Goal: Information Seeking & Learning: Learn about a topic

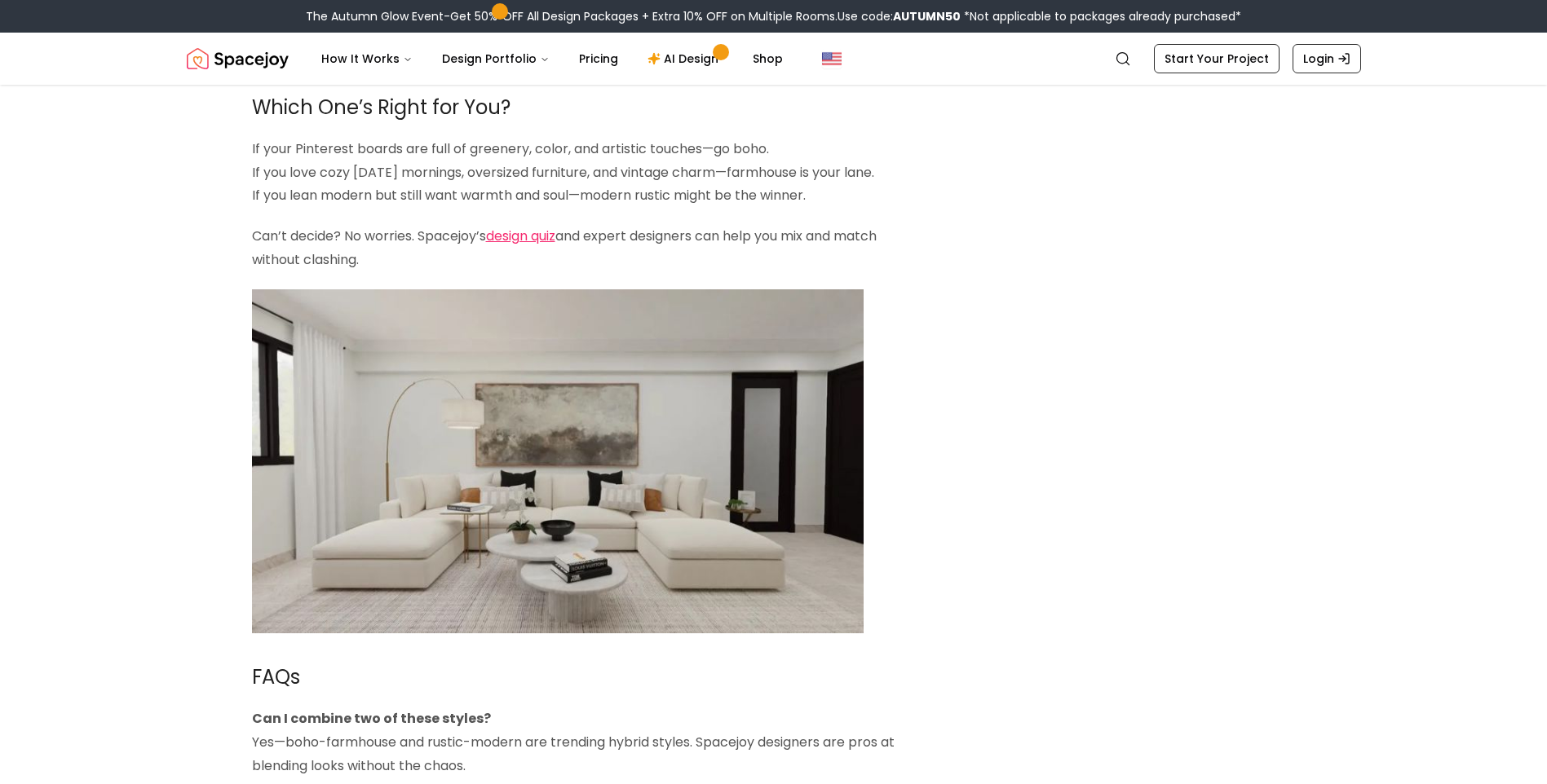
scroll to position [3585, 0]
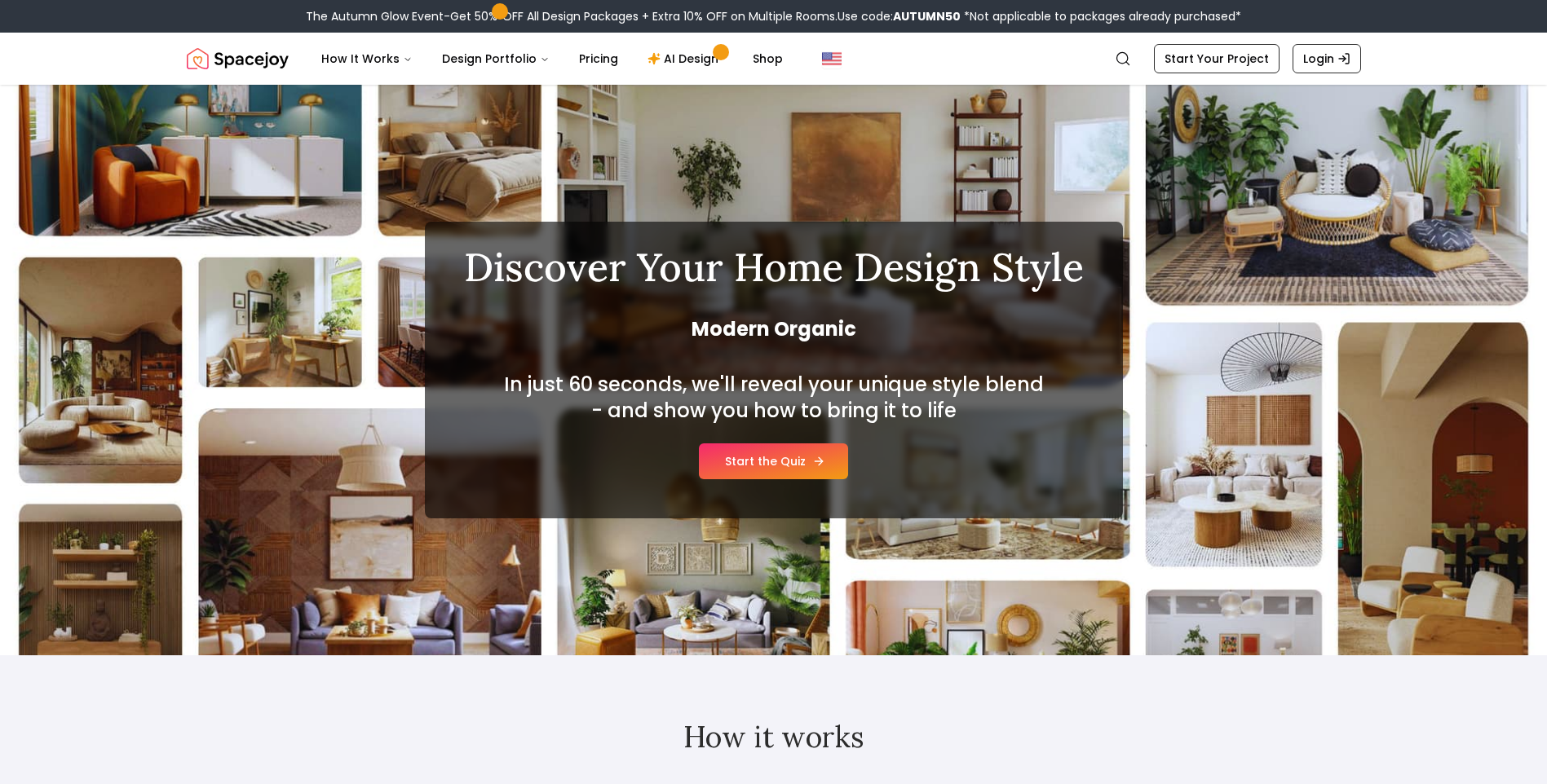
click at [759, 467] on link "Start the Quiz" at bounding box center [774, 461] width 149 height 36
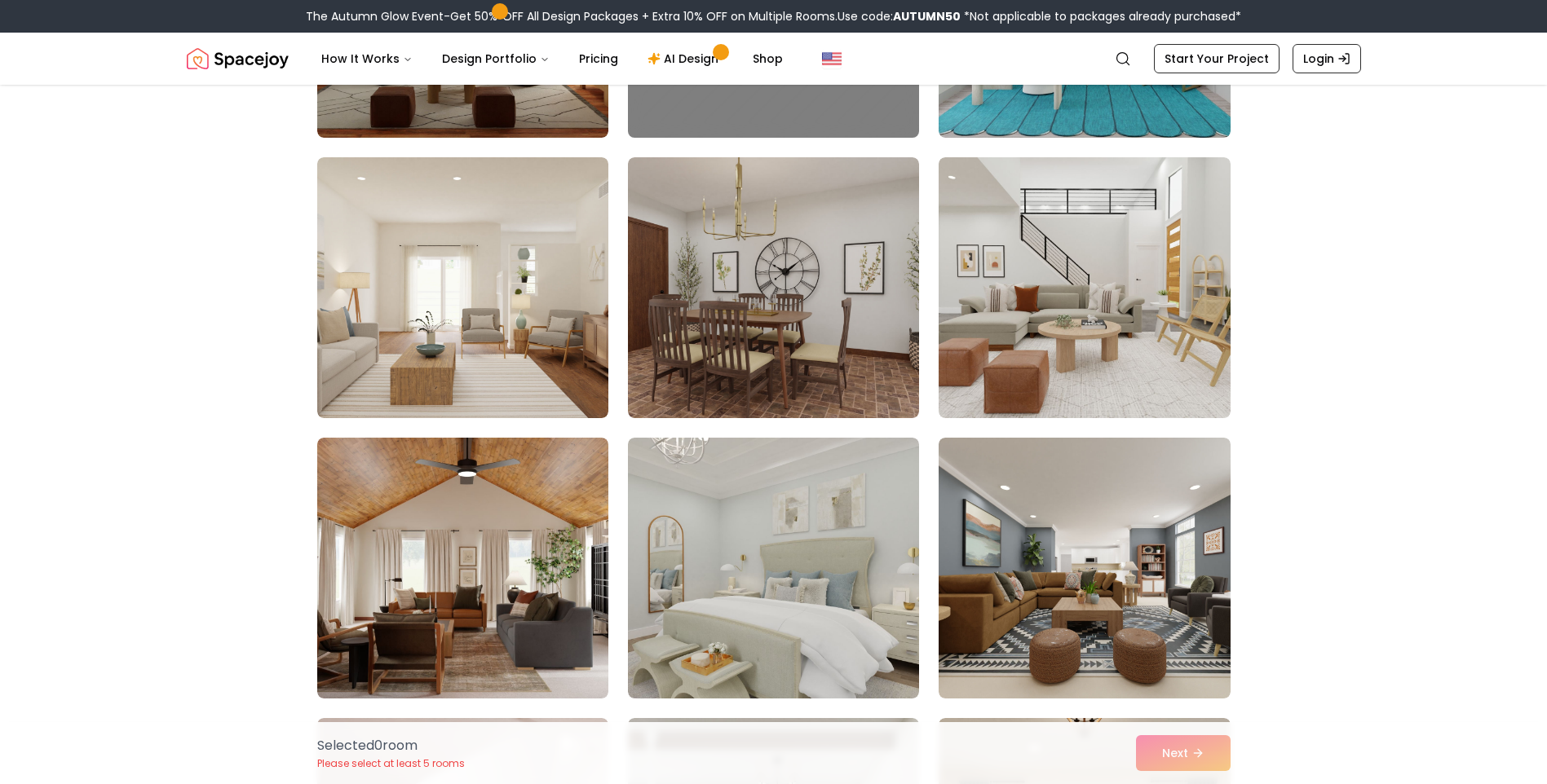
scroll to position [2690, 0]
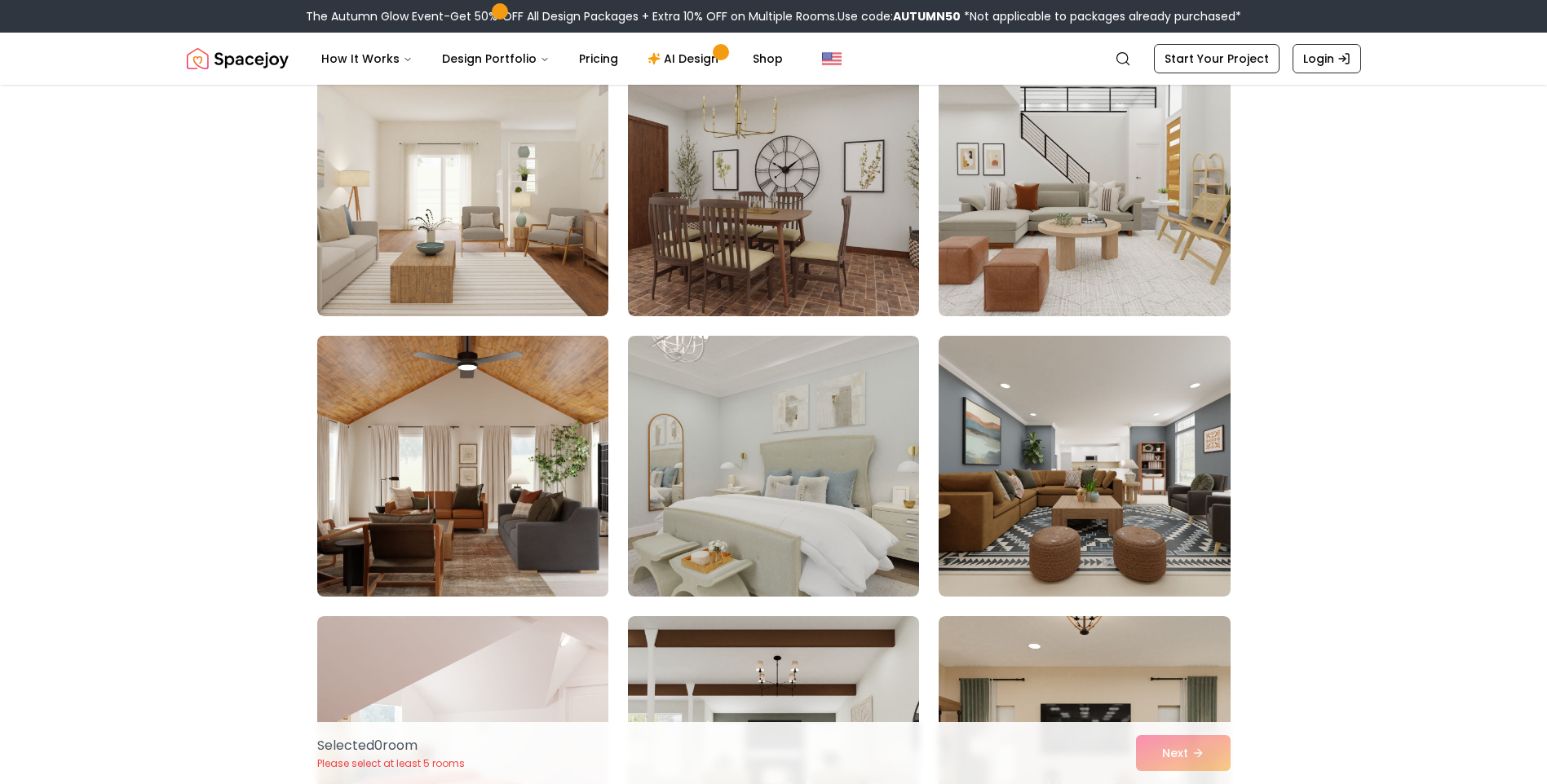
click at [532, 469] on img at bounding box center [463, 466] width 306 height 274
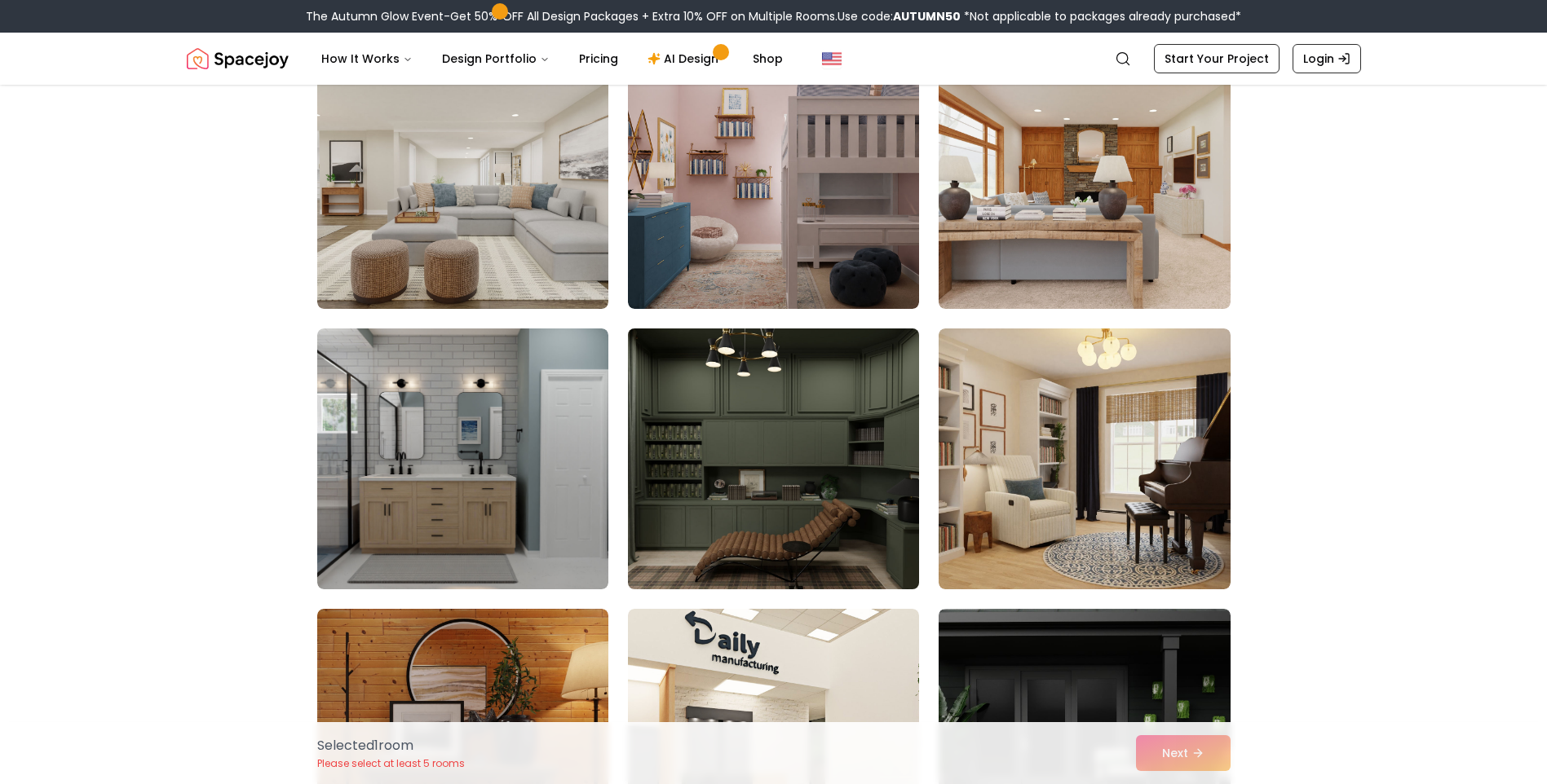
scroll to position [6033, 0]
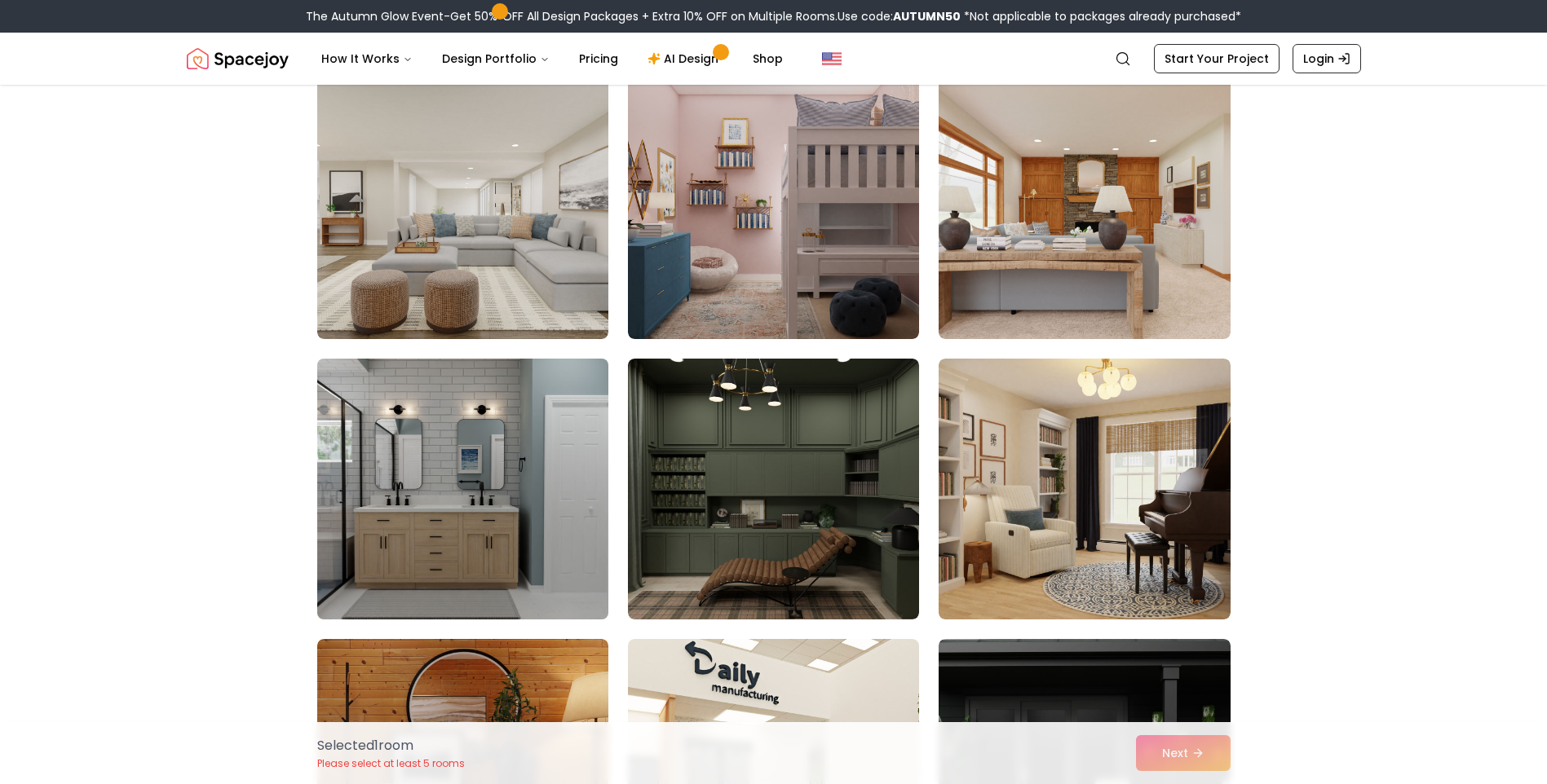
click at [500, 552] on img at bounding box center [463, 489] width 306 height 274
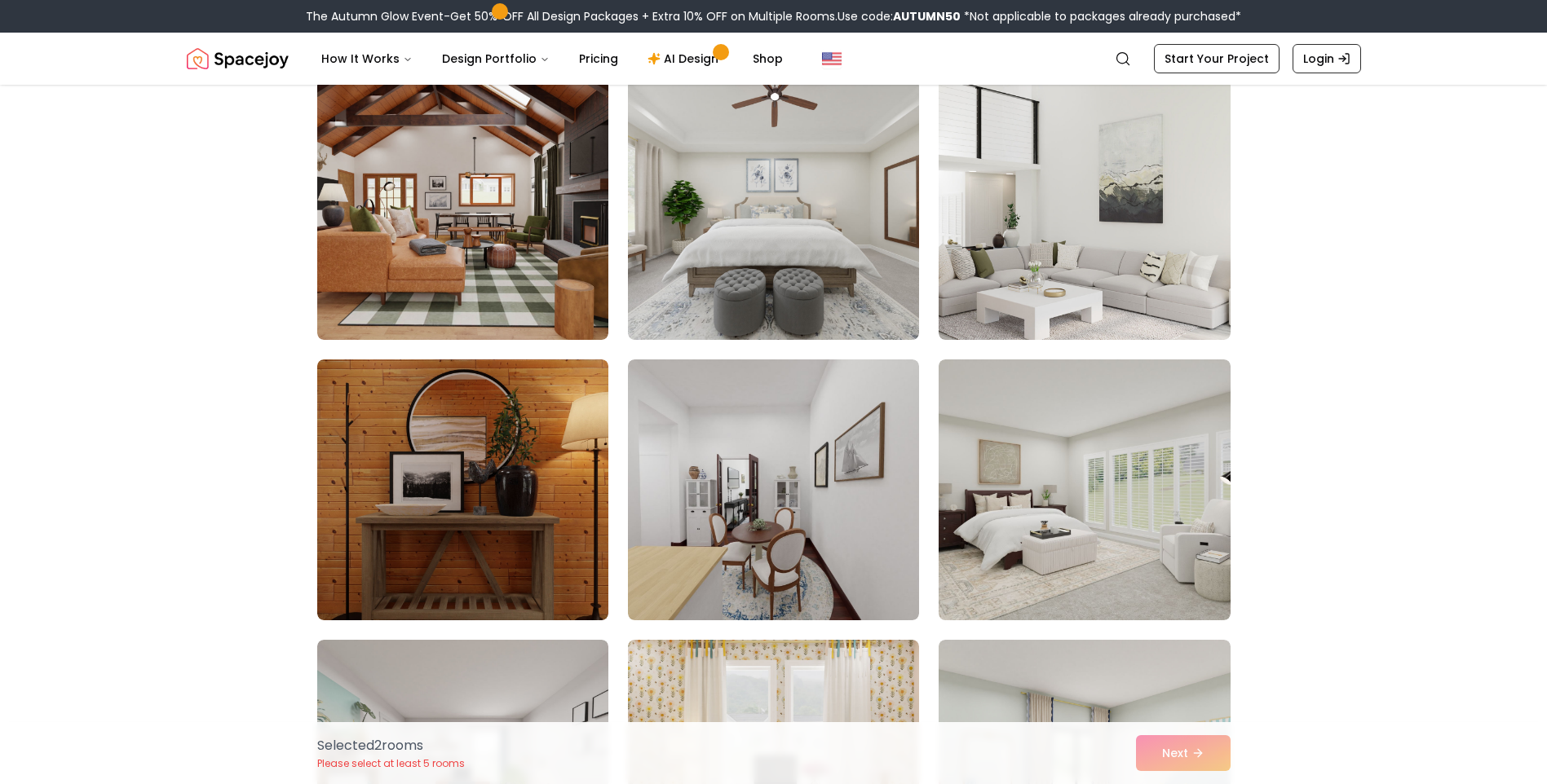
scroll to position [4810, 0]
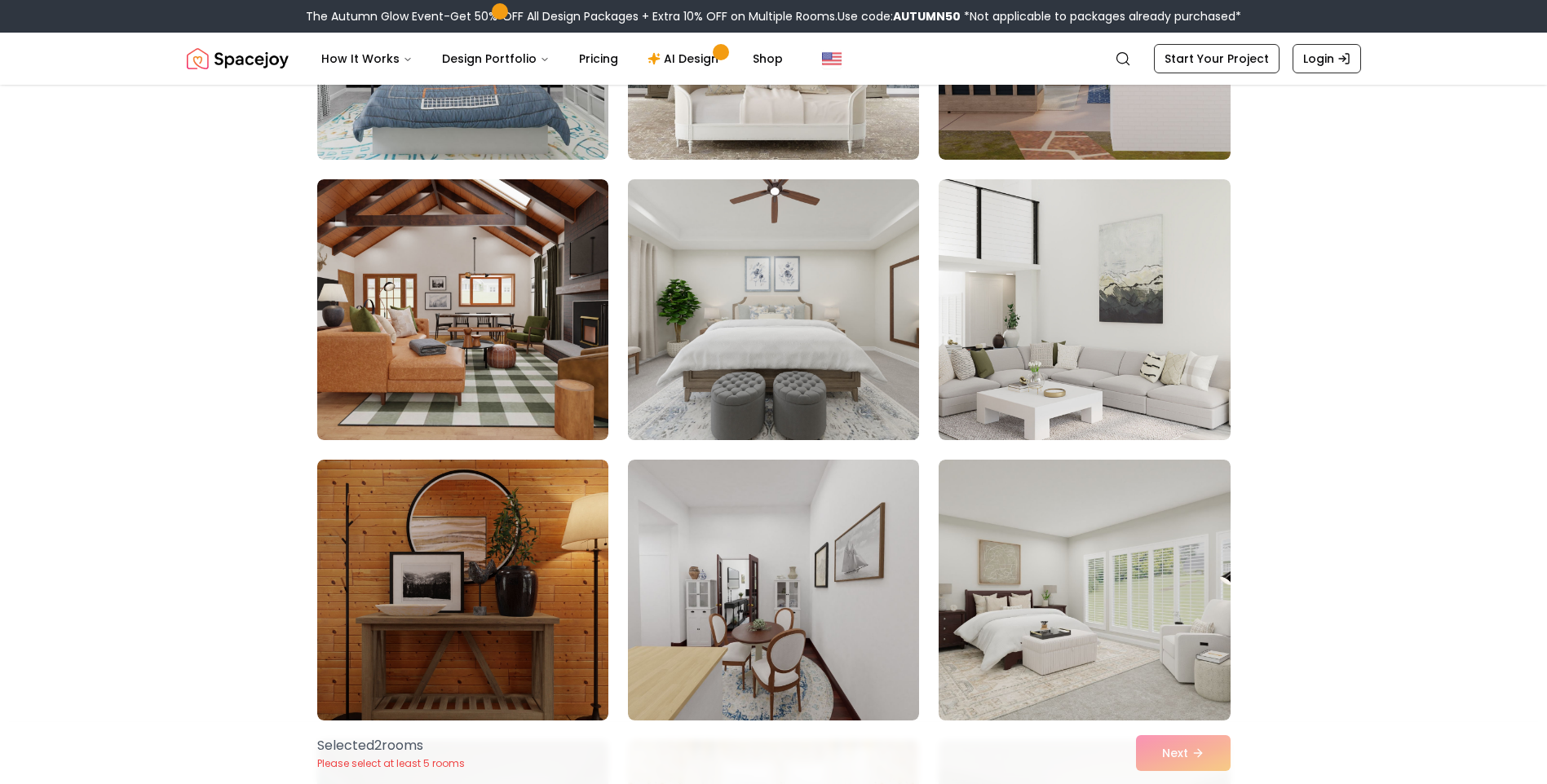
click at [749, 354] on img at bounding box center [773, 309] width 306 height 274
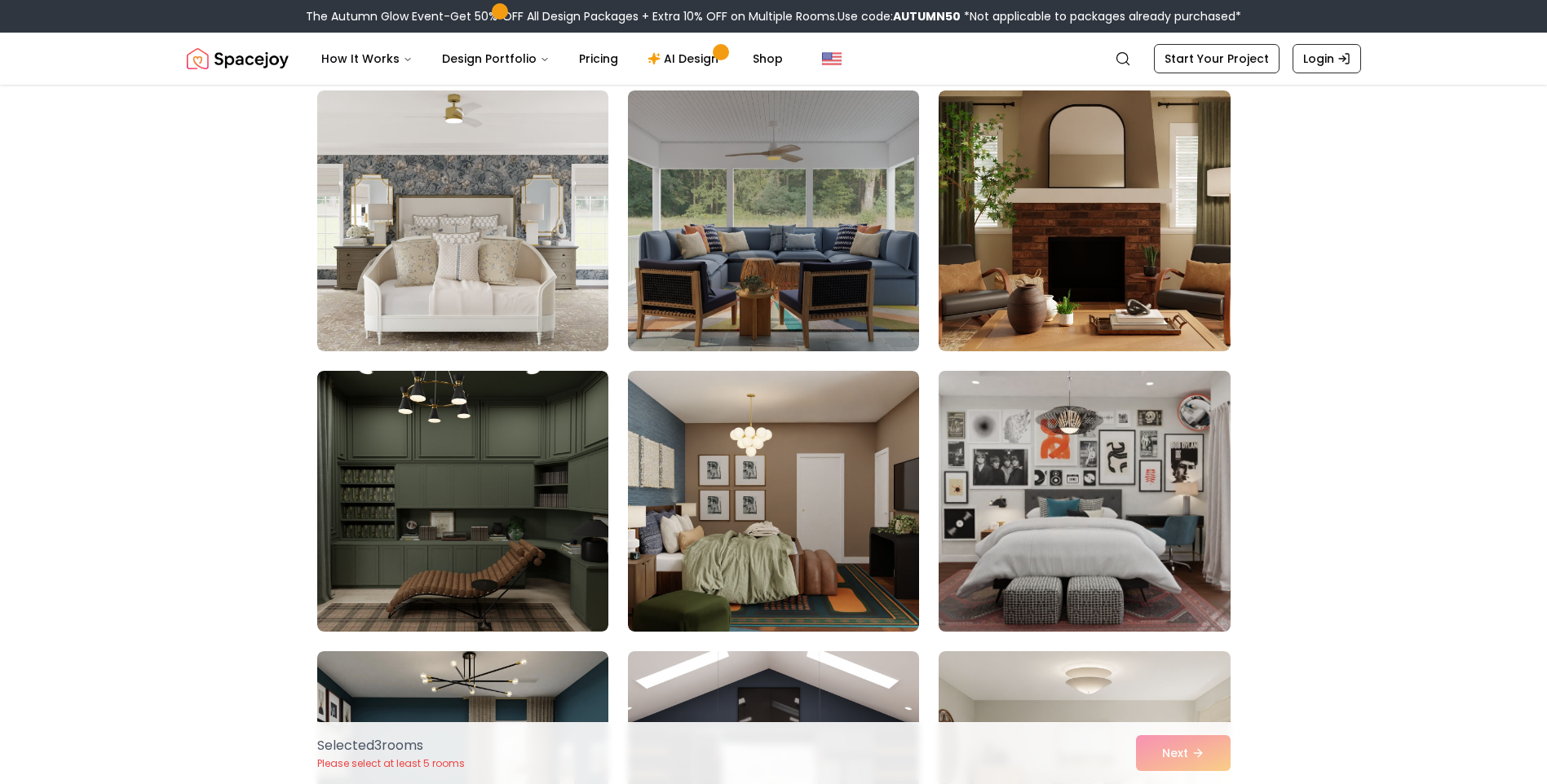
scroll to position [407, 0]
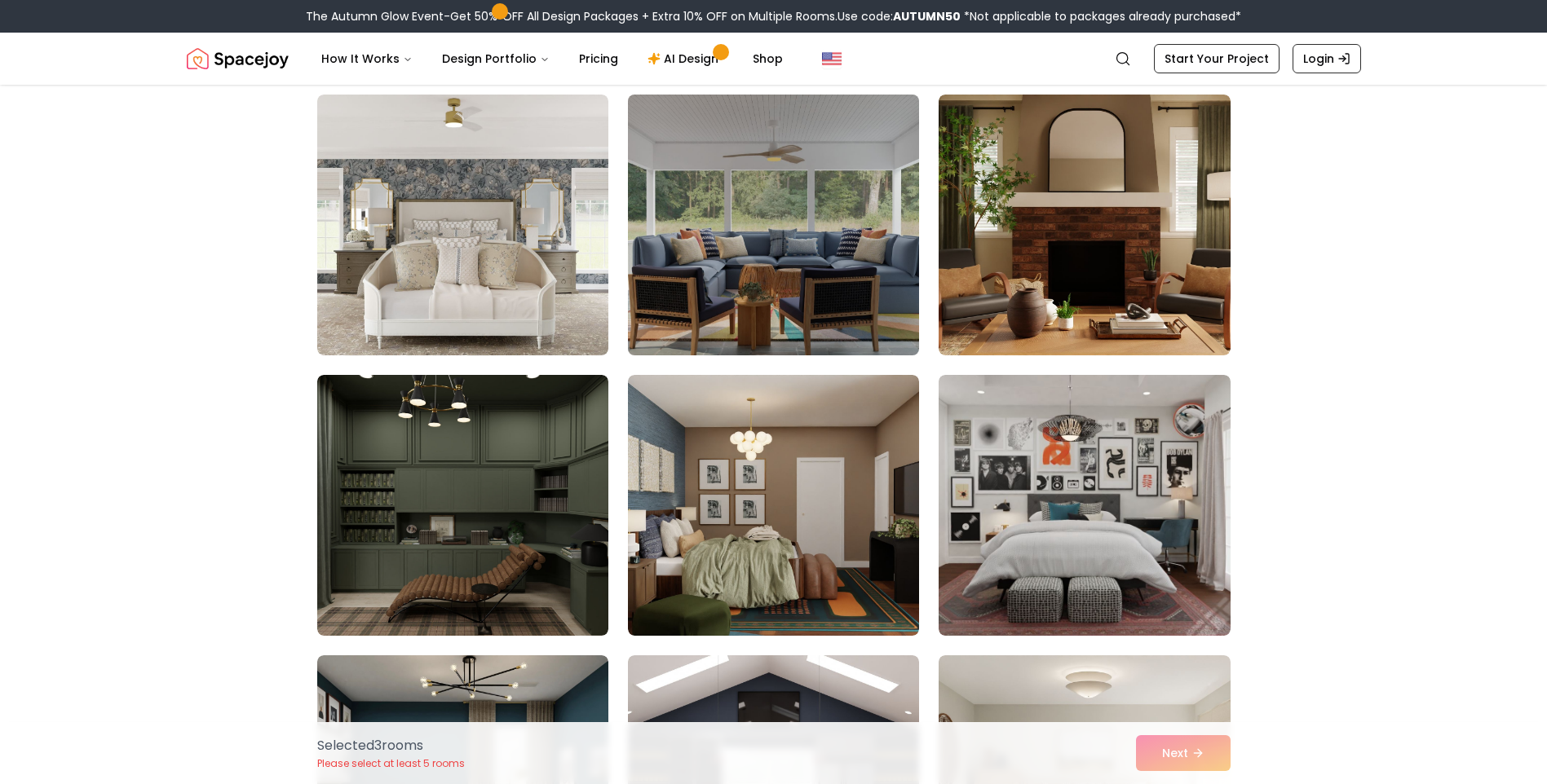
click at [841, 276] on img at bounding box center [773, 225] width 306 height 274
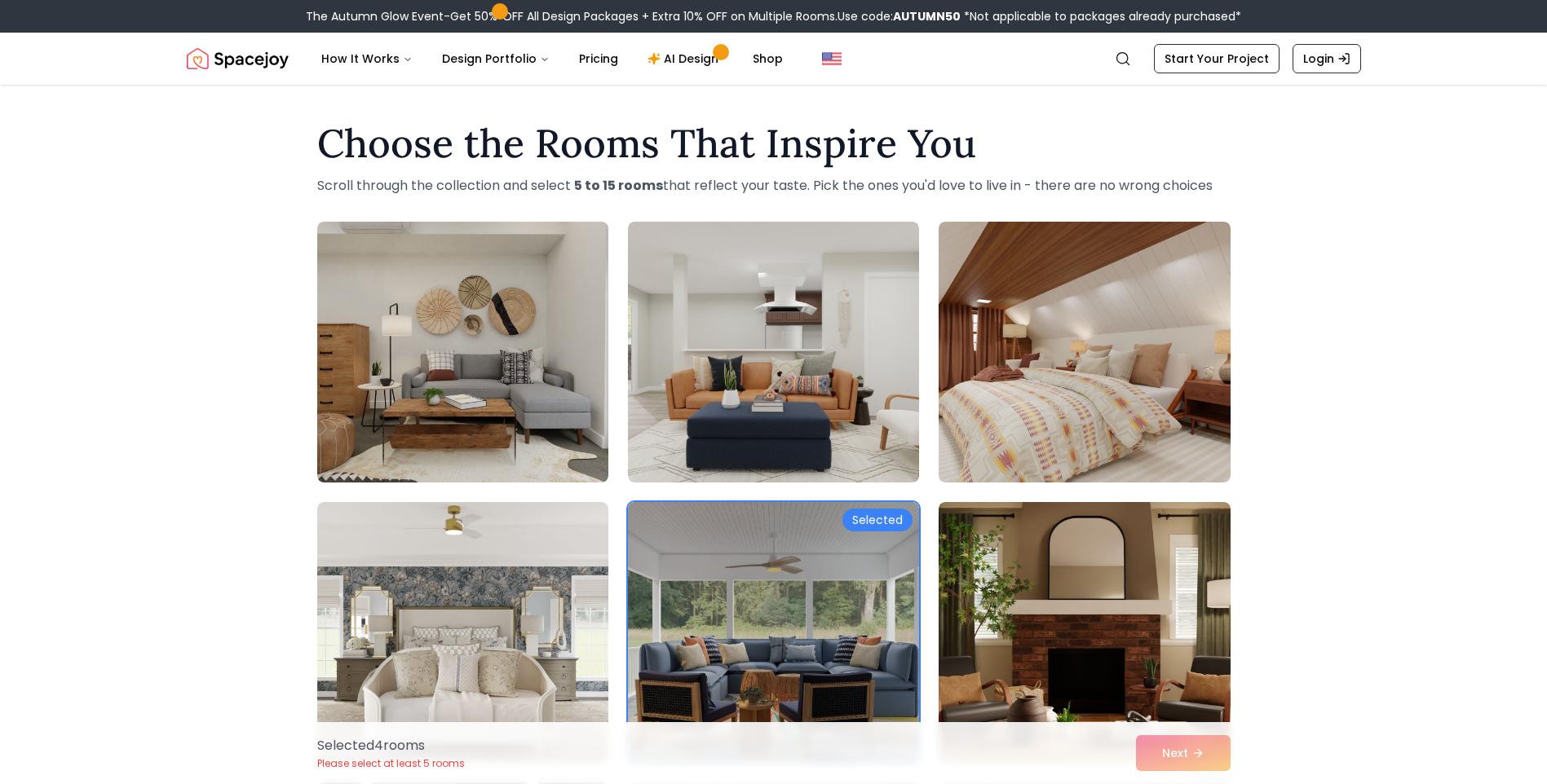
scroll to position [81, 0]
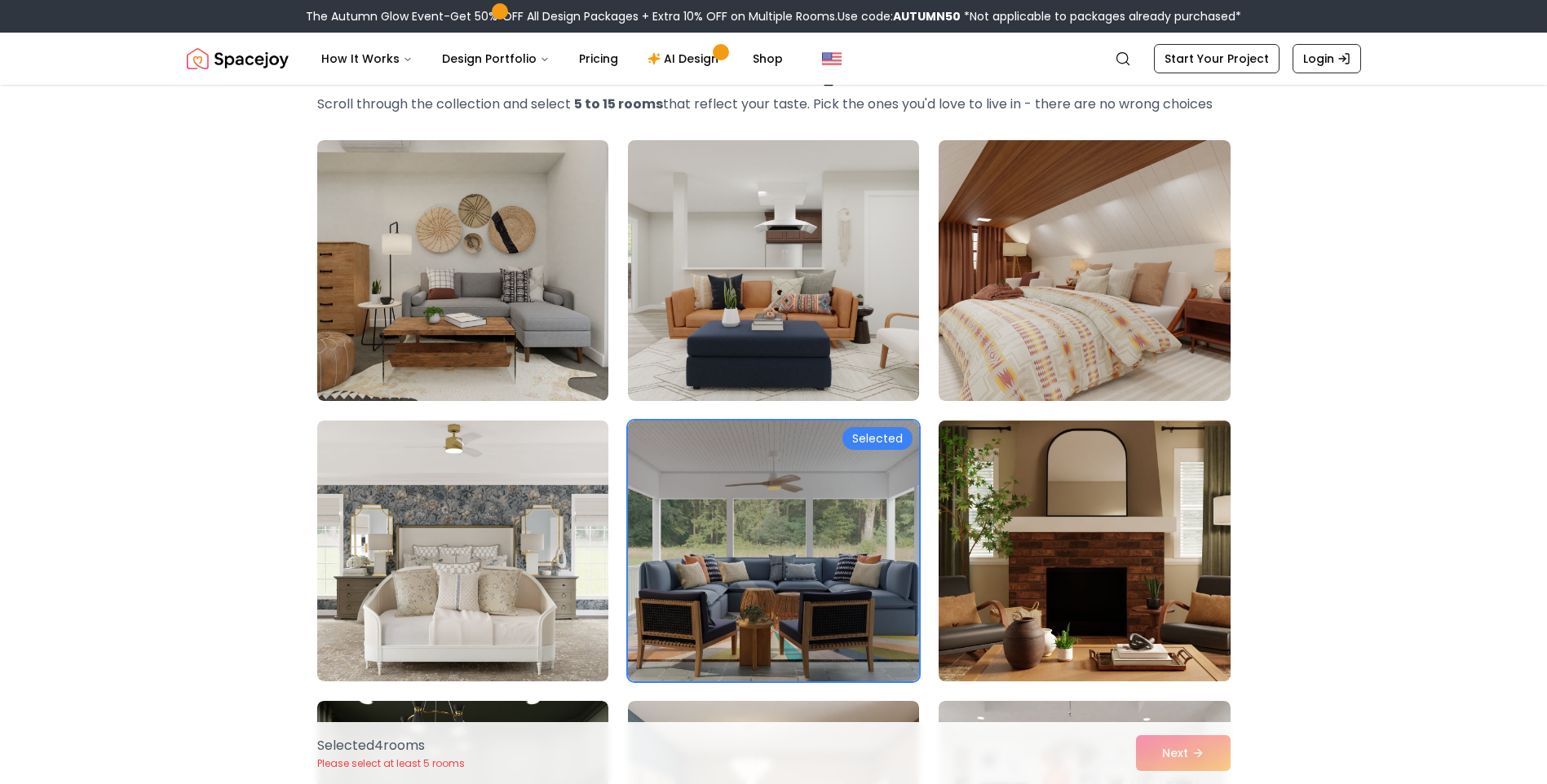
click at [1139, 483] on img at bounding box center [1084, 551] width 306 height 274
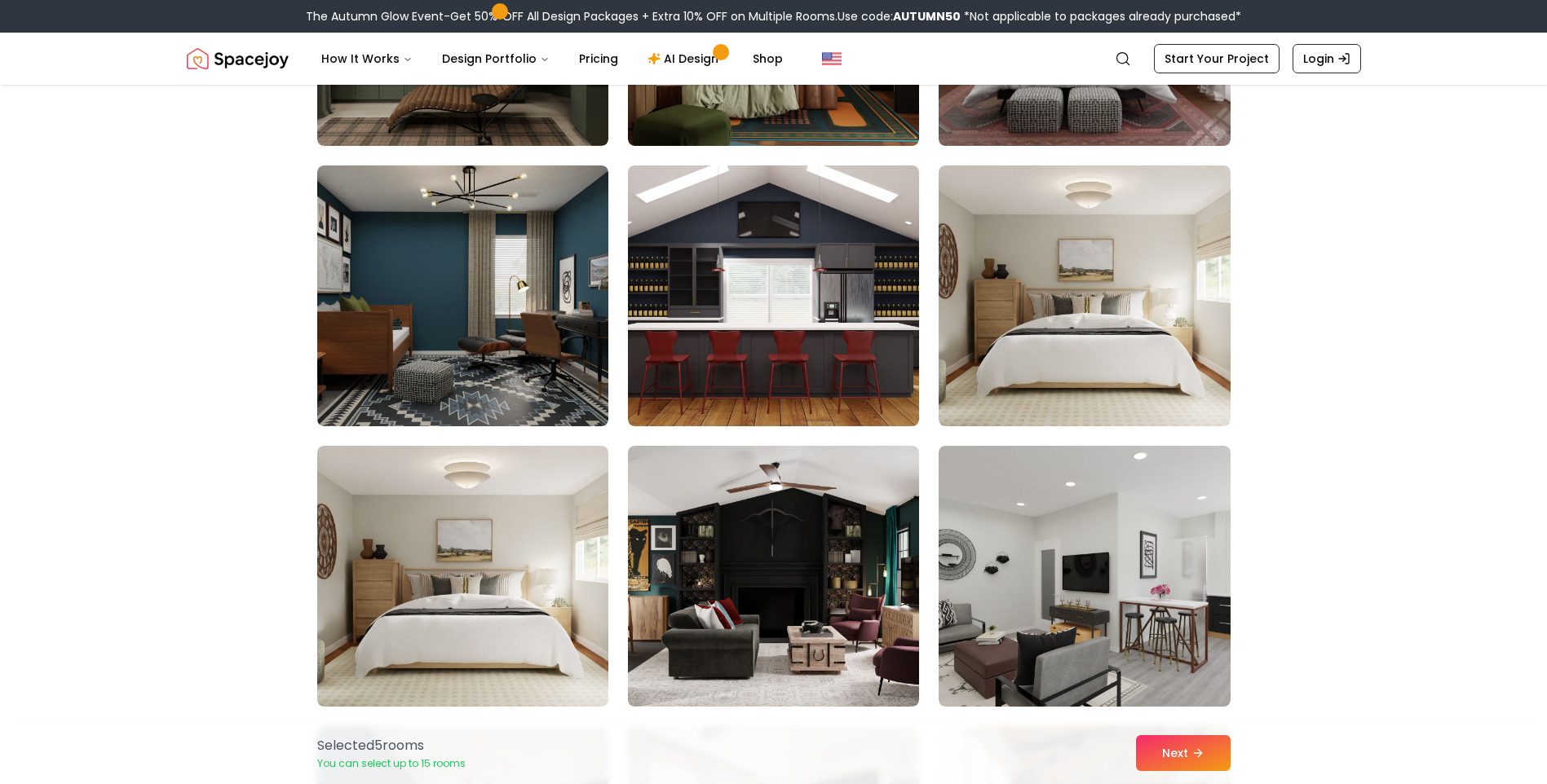
scroll to position [1467, 0]
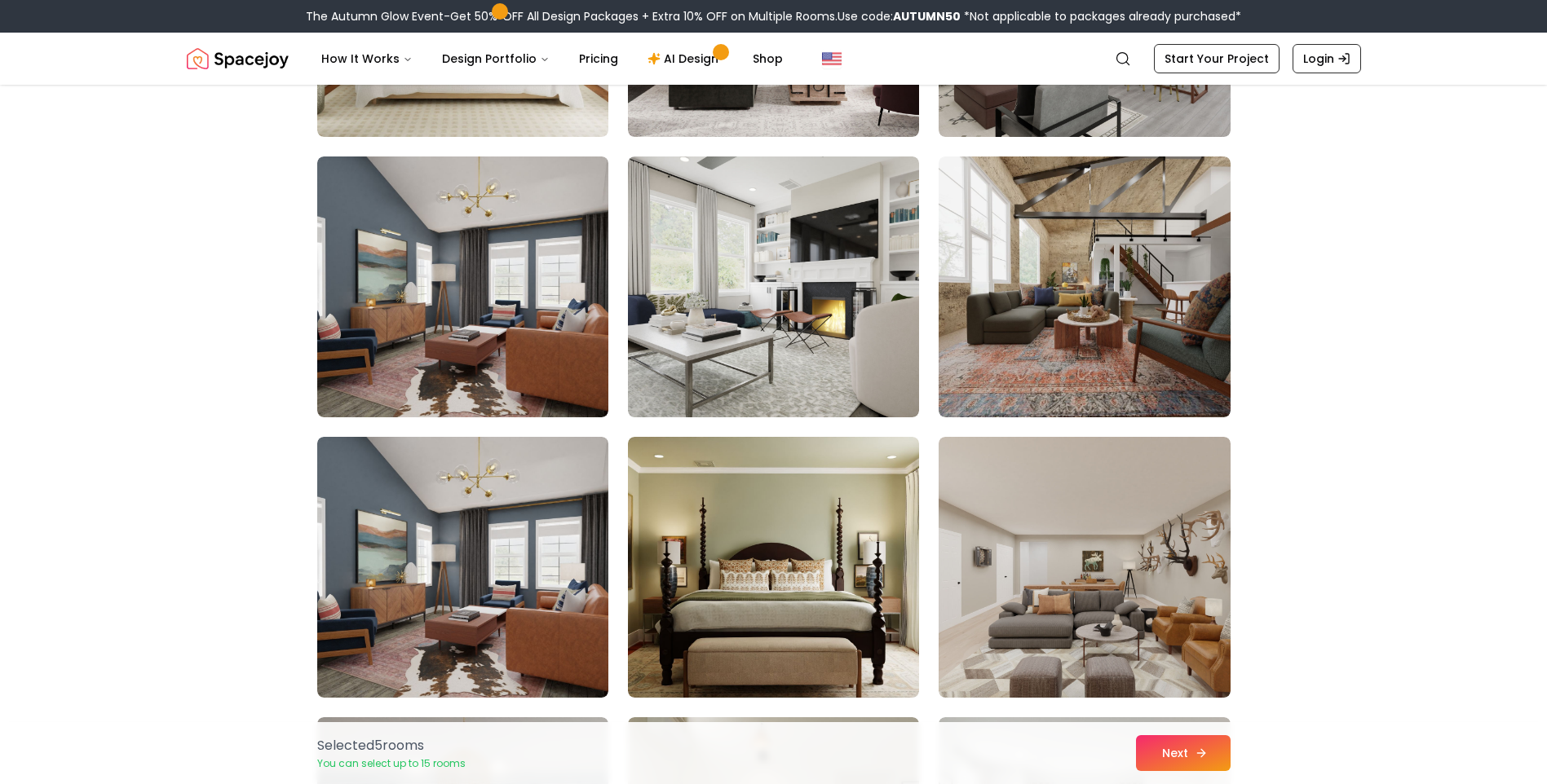
click at [1181, 750] on button "Next" at bounding box center [1183, 752] width 95 height 36
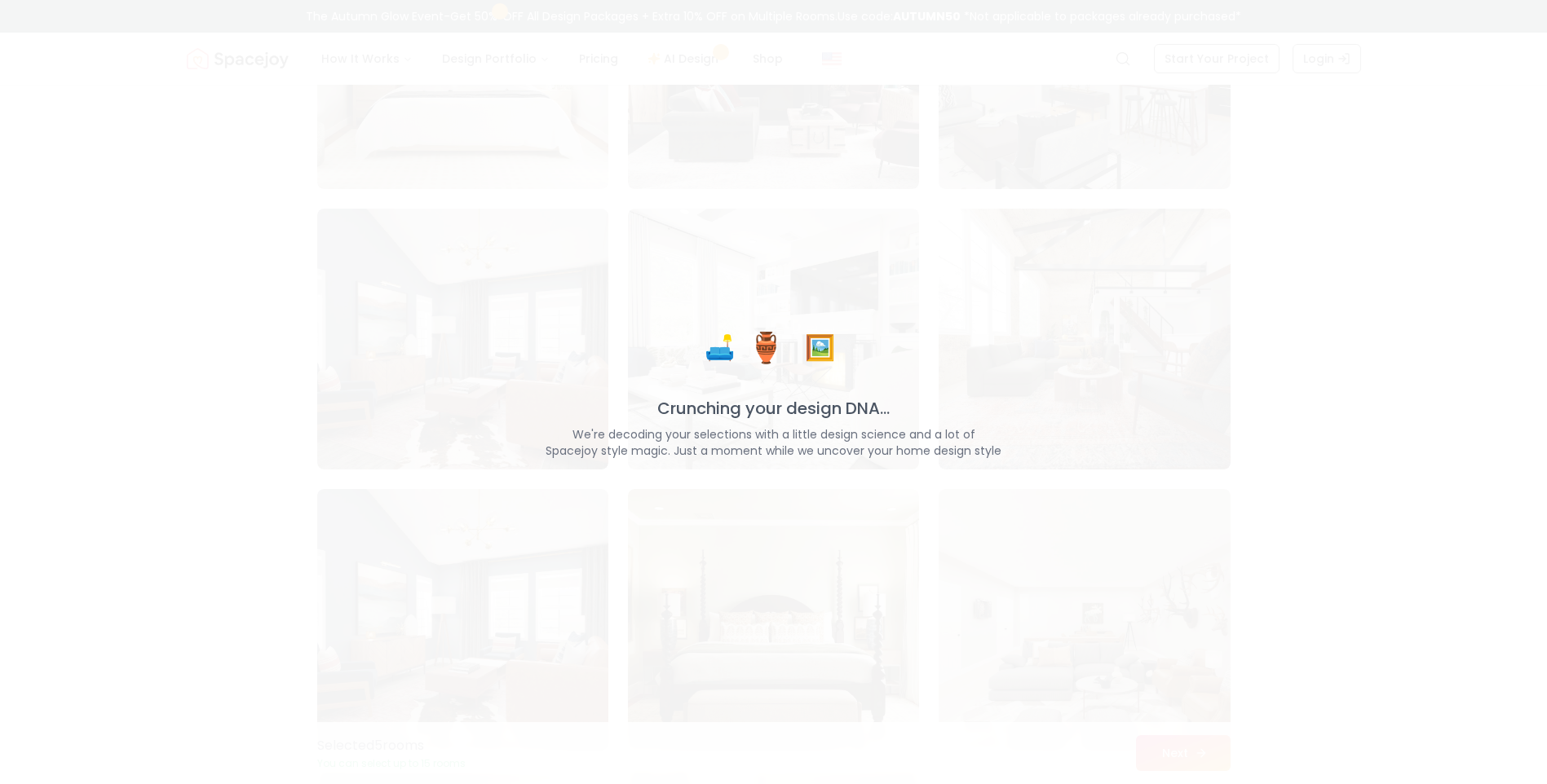
scroll to position [1520, 0]
